Goal: Information Seeking & Learning: Learn about a topic

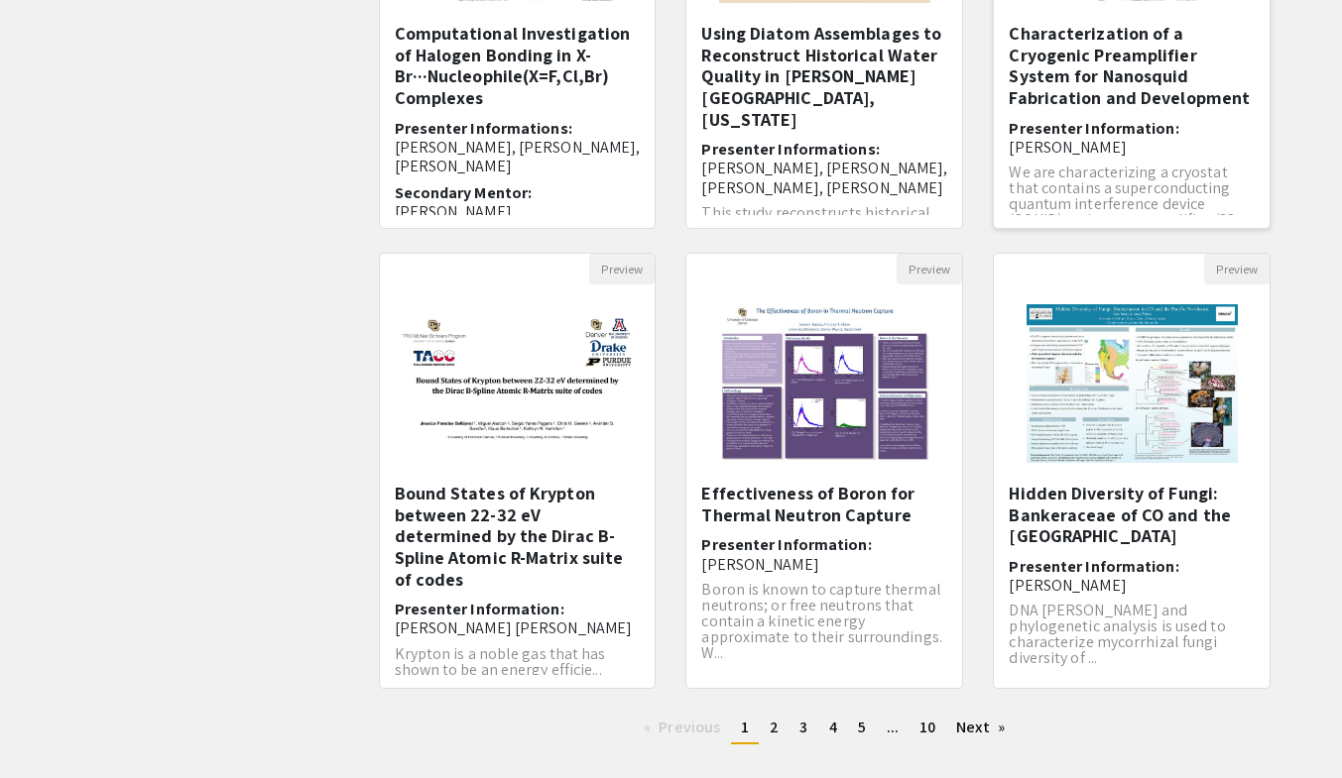
scroll to position [426, 0]
click at [764, 727] on link "page 2" at bounding box center [774, 727] width 29 height 30
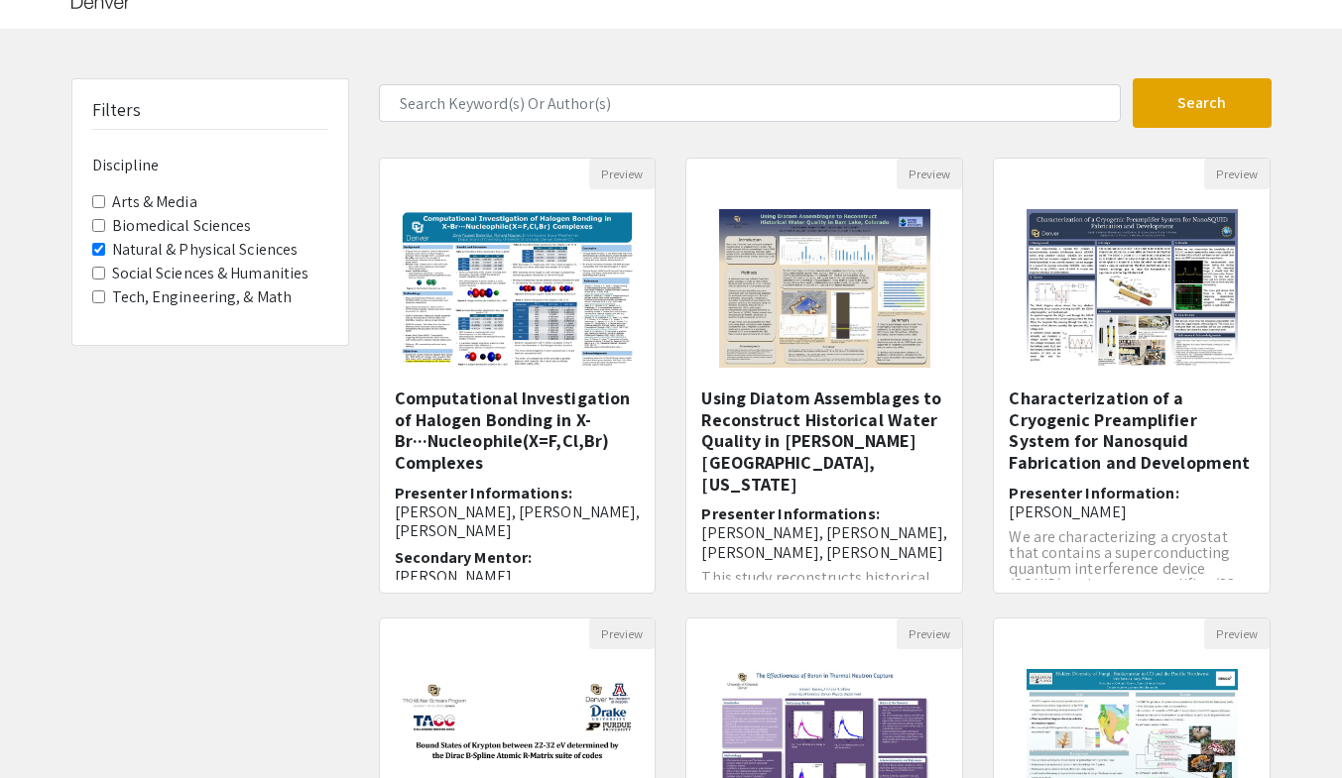
scroll to position [426, 0]
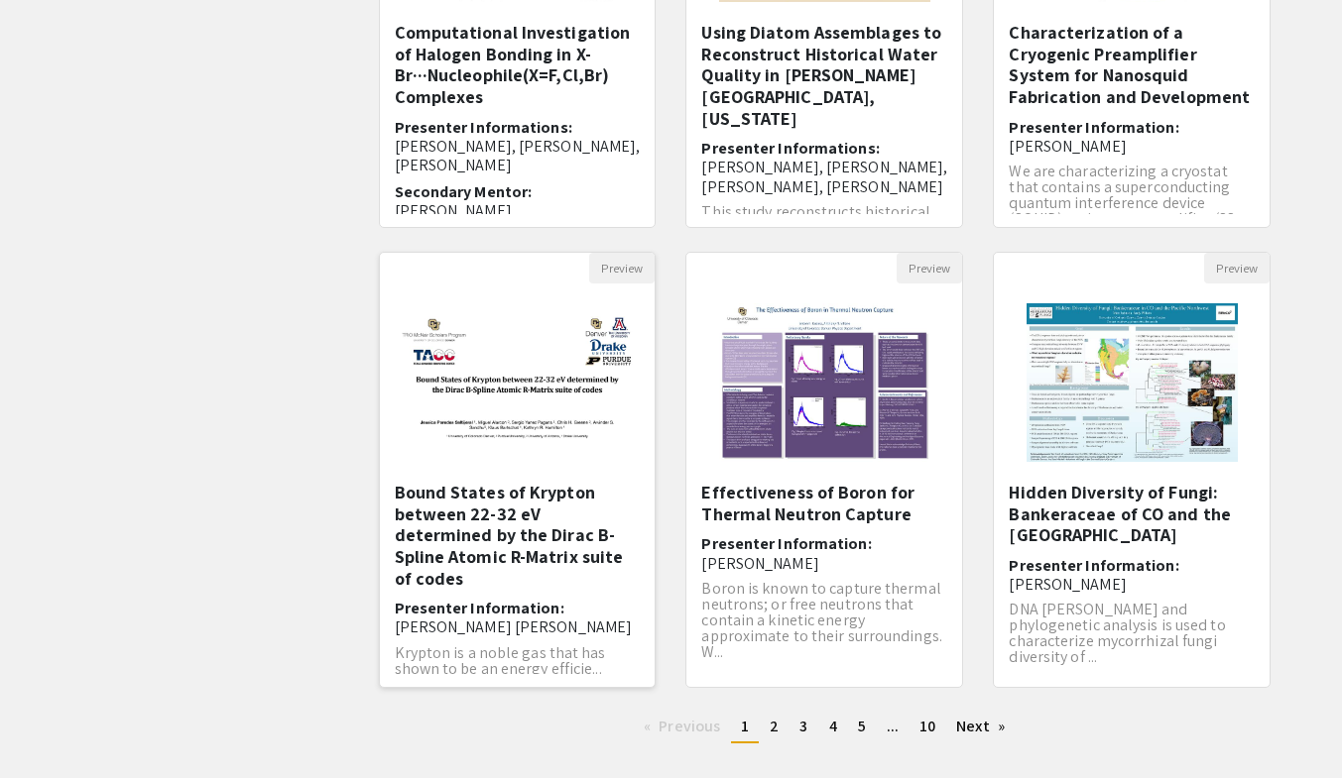
click at [467, 504] on h5 "Bound States of Krypton between 22-32 eV determined by the Dirac B-Spline Atomi…" at bounding box center [518, 535] width 246 height 107
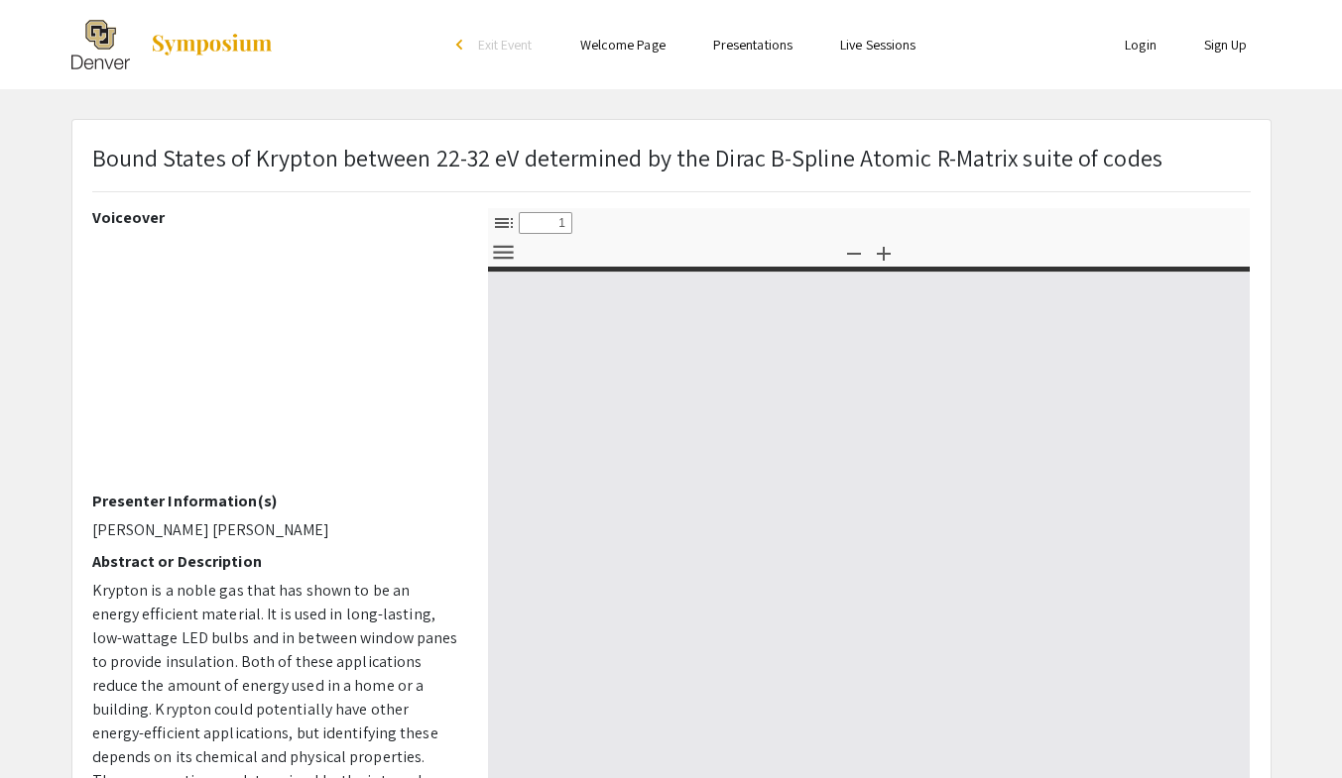
select select "custom"
type input "0"
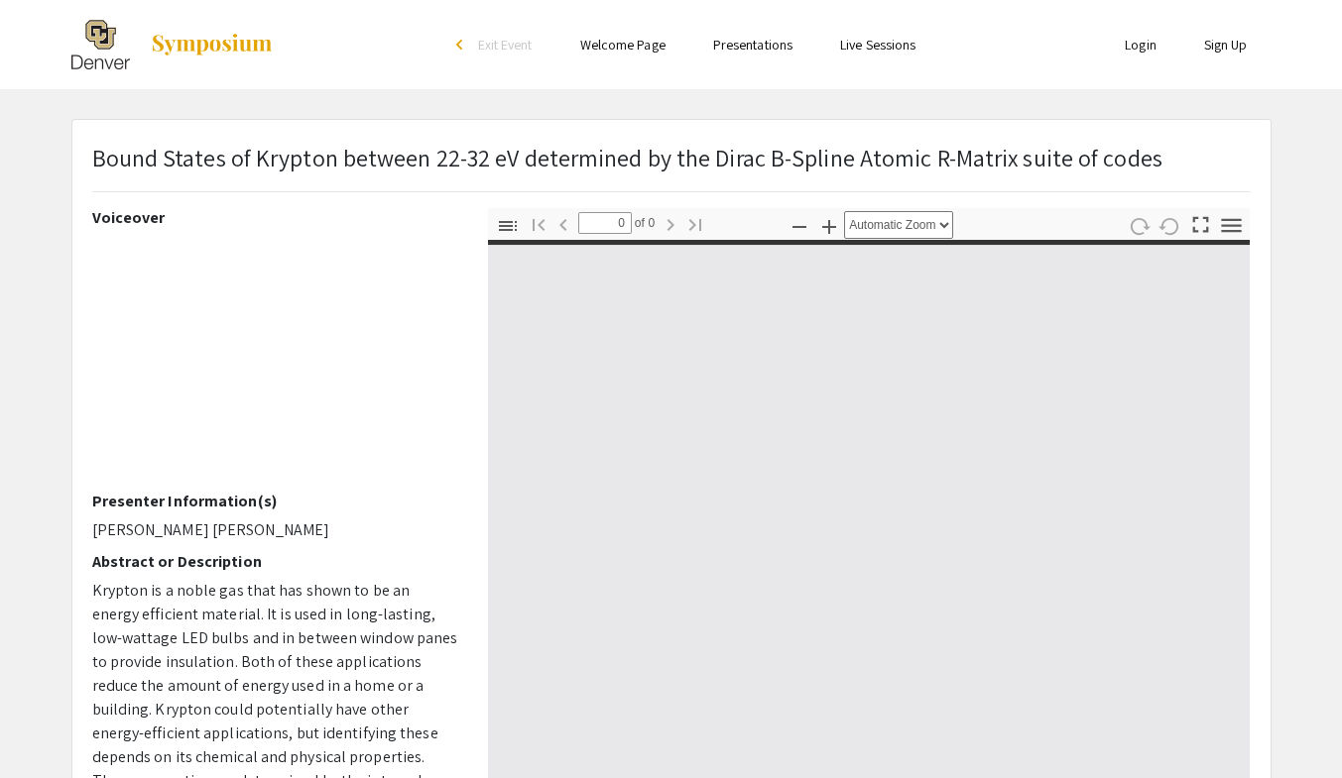
select select "custom"
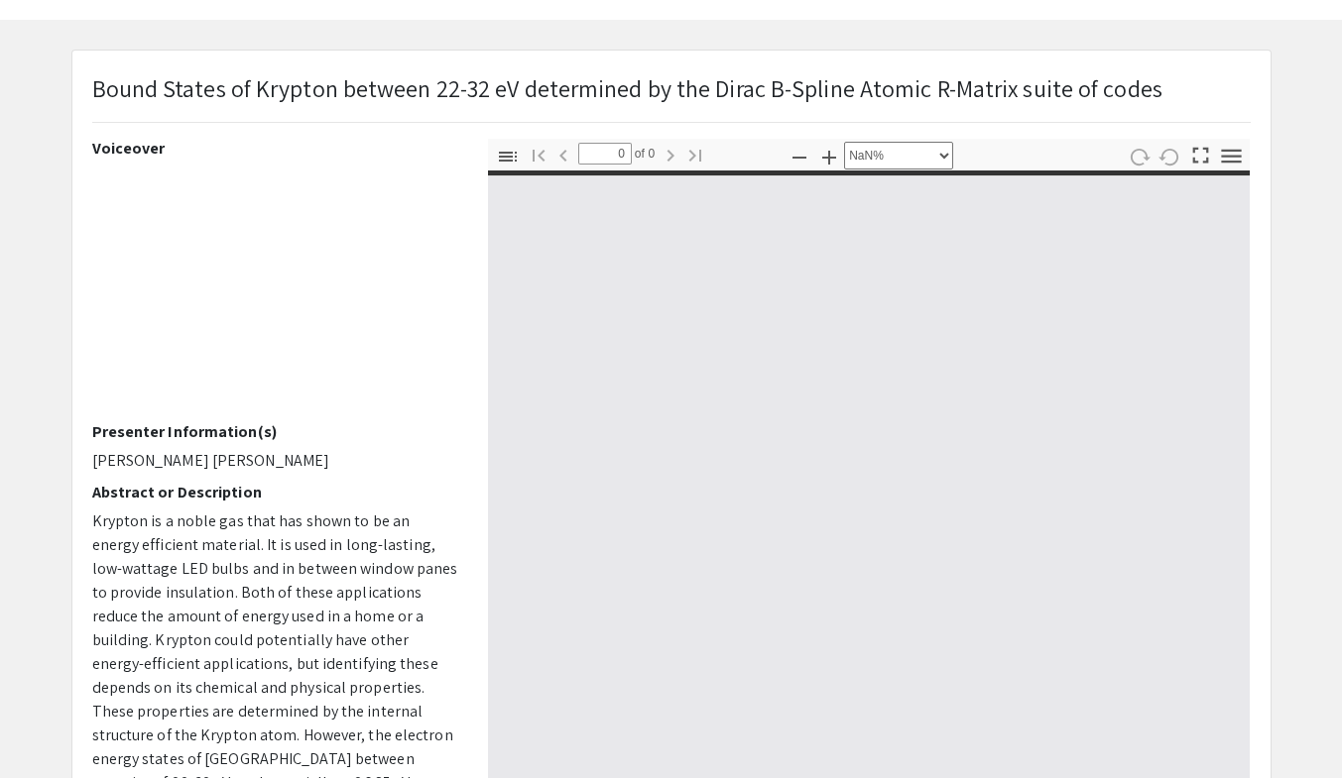
type input "1"
select select "auto"
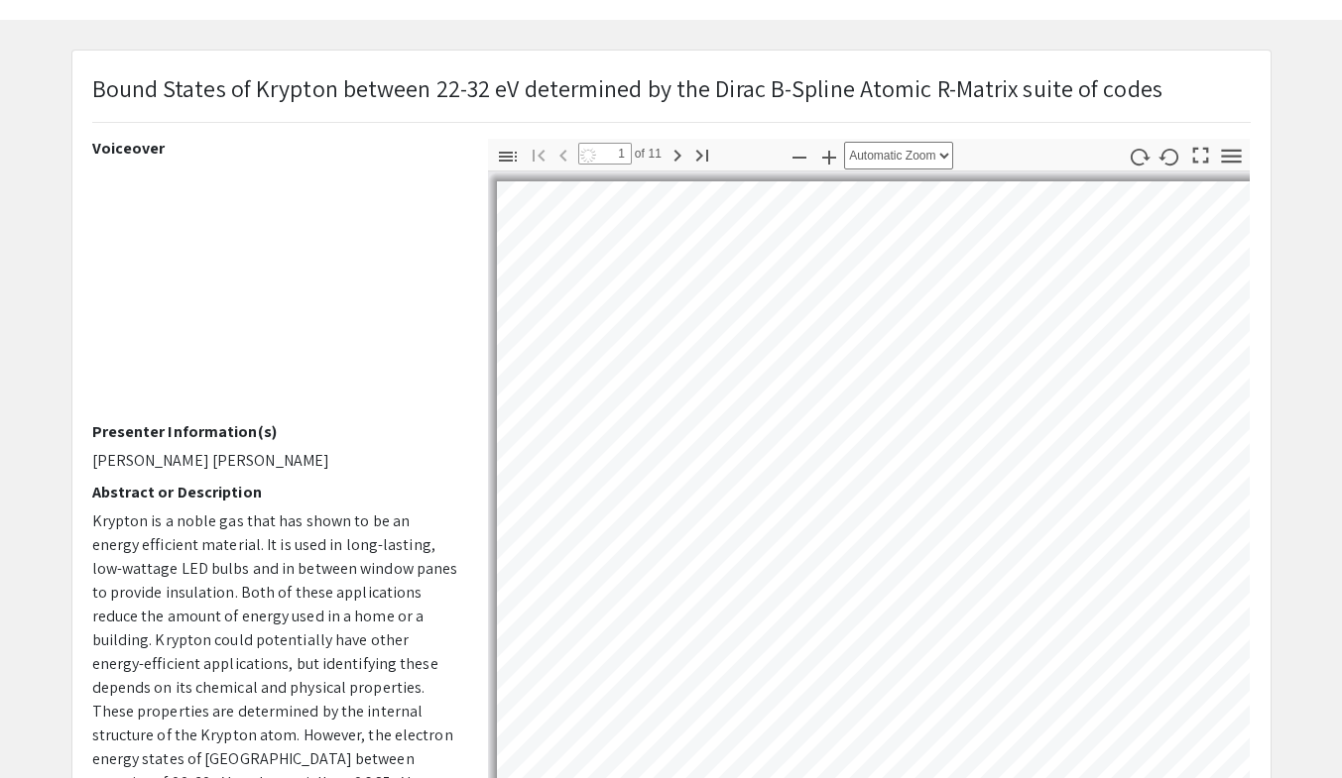
type input "2"
select select "auto"
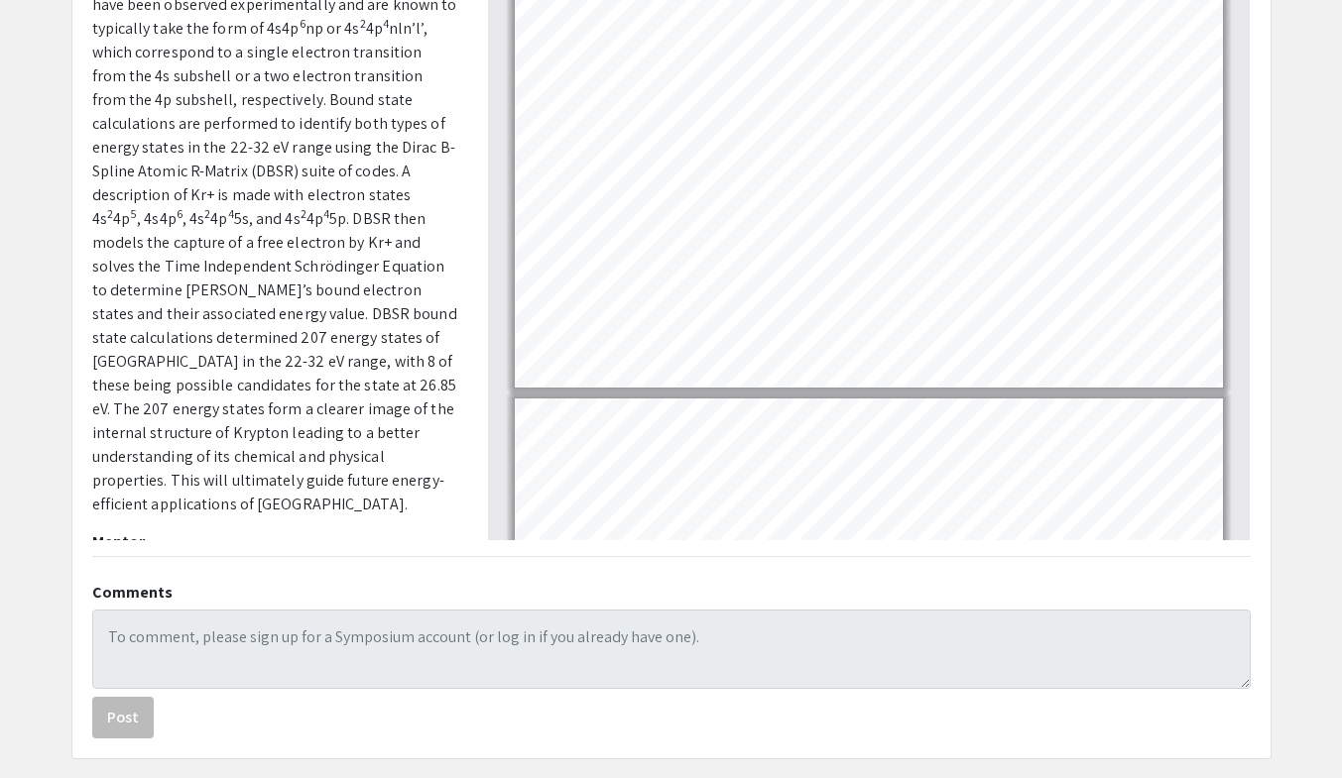
scroll to position [363, 0]
click at [261, 312] on span "5p. DBSR then models the capture of a free electron by Kr+ and solves the Time …" at bounding box center [274, 360] width 365 height 306
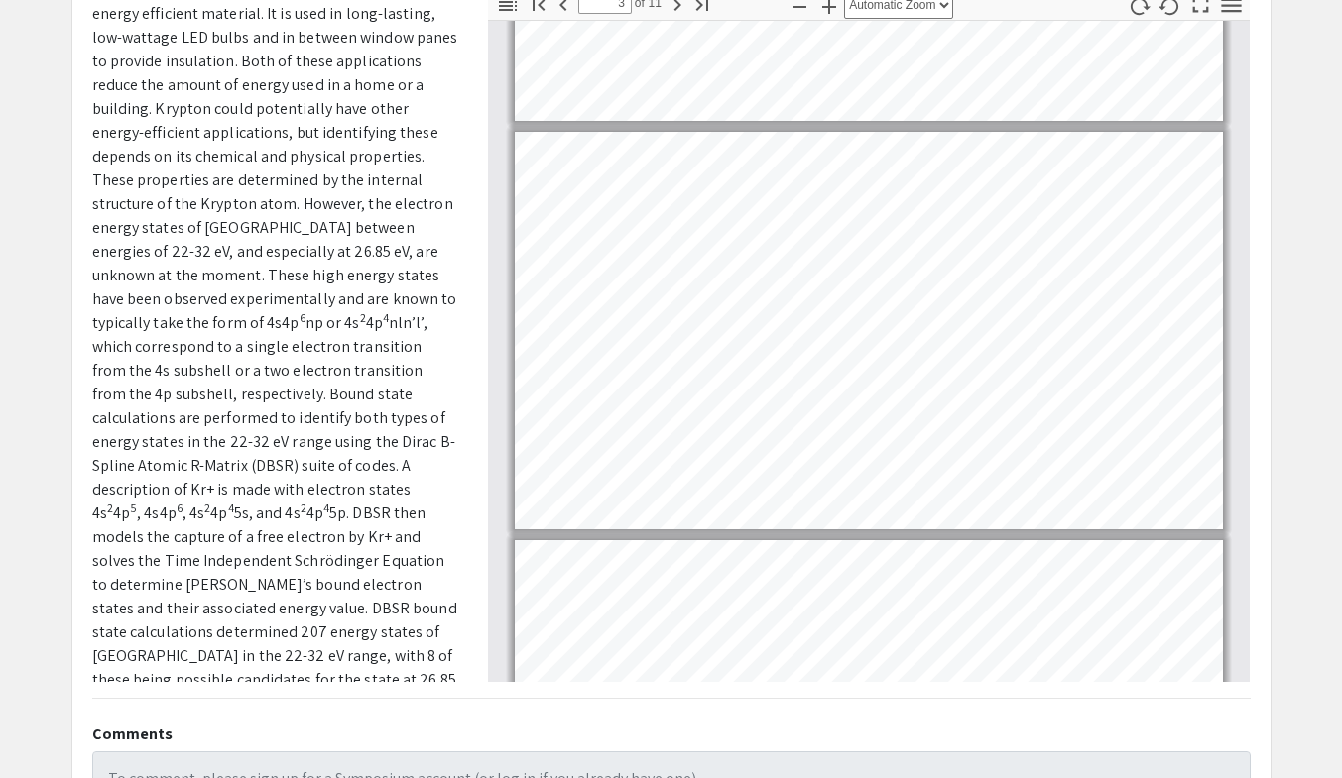
scroll to position [516, 0]
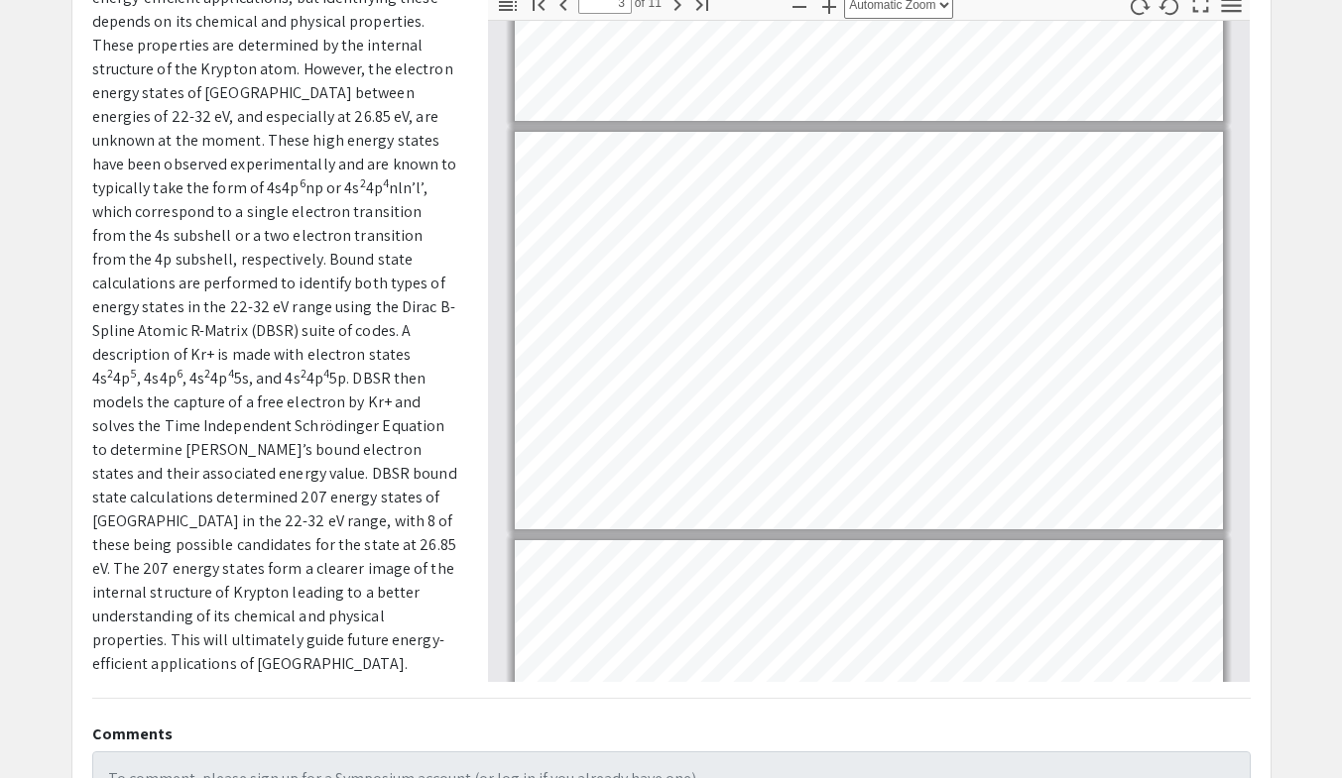
click at [19, 354] on app-presentation "Bound States of Krypton between 22-32 eV determined by the Dirac B-Spline Atomi…" at bounding box center [671, 400] width 1342 height 1003
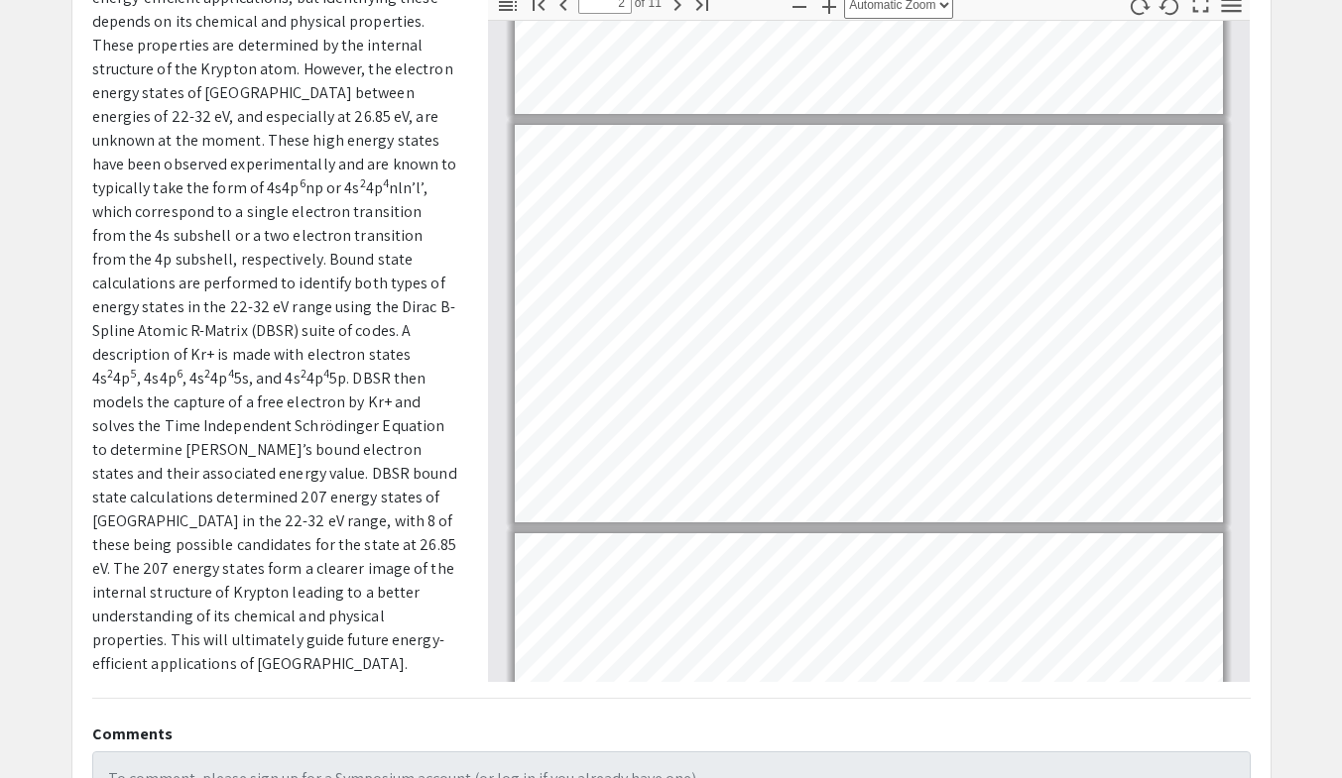
type input "1"
